Goal: Information Seeking & Learning: Learn about a topic

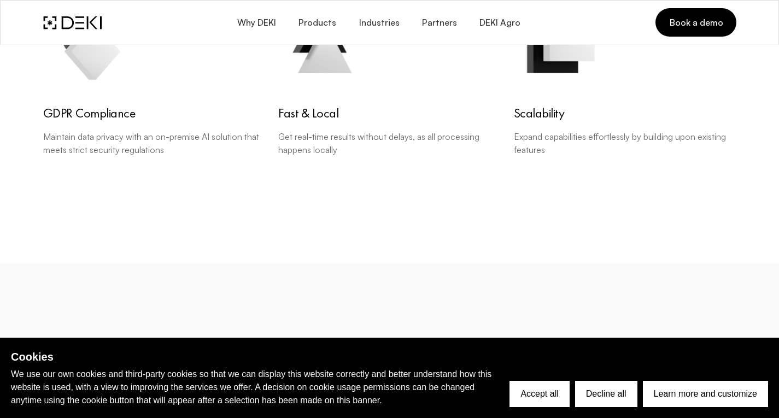
scroll to position [2362, 0]
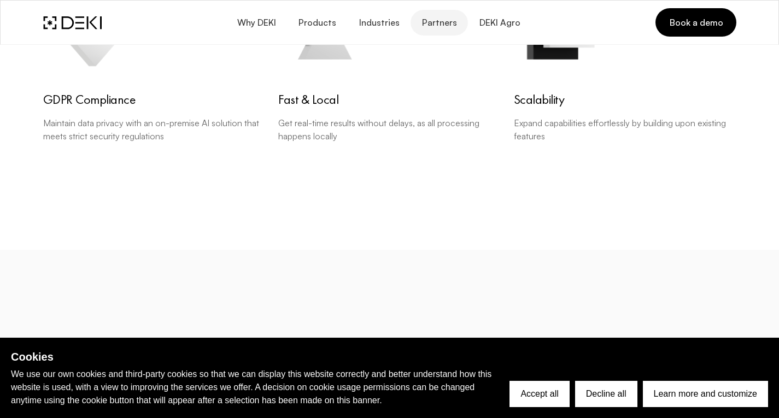
click at [441, 20] on span "Partners" at bounding box center [440, 22] width 36 height 10
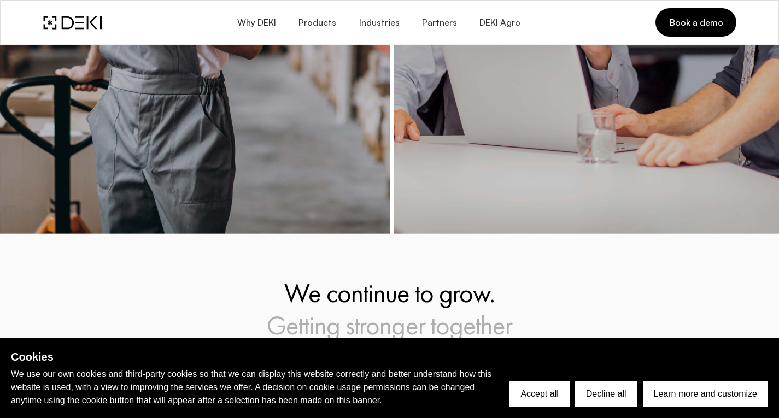
scroll to position [1328, 0]
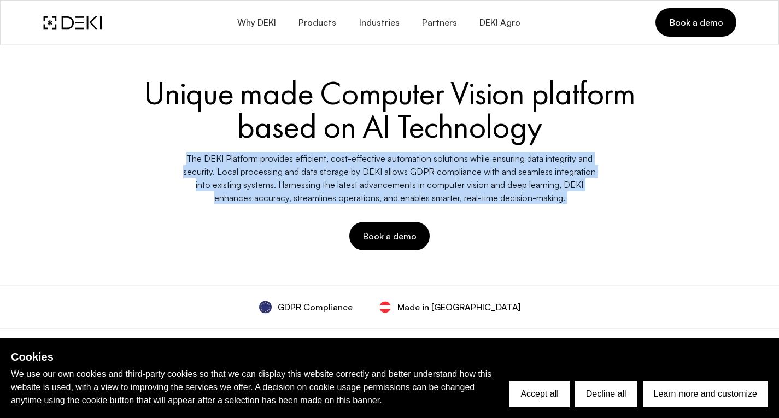
drag, startPoint x: 631, startPoint y: 206, endPoint x: 168, endPoint y: 151, distance: 466.3
click at [168, 151] on div "Unique made Computer Vision platform based on AI Technology The DEKI Platform p…" at bounding box center [390, 163] width 706 height 187
copy div "The DEKI Platform provides efficient, cost-effective automation solutions while…"
